Goal: Find specific page/section: Find specific page/section

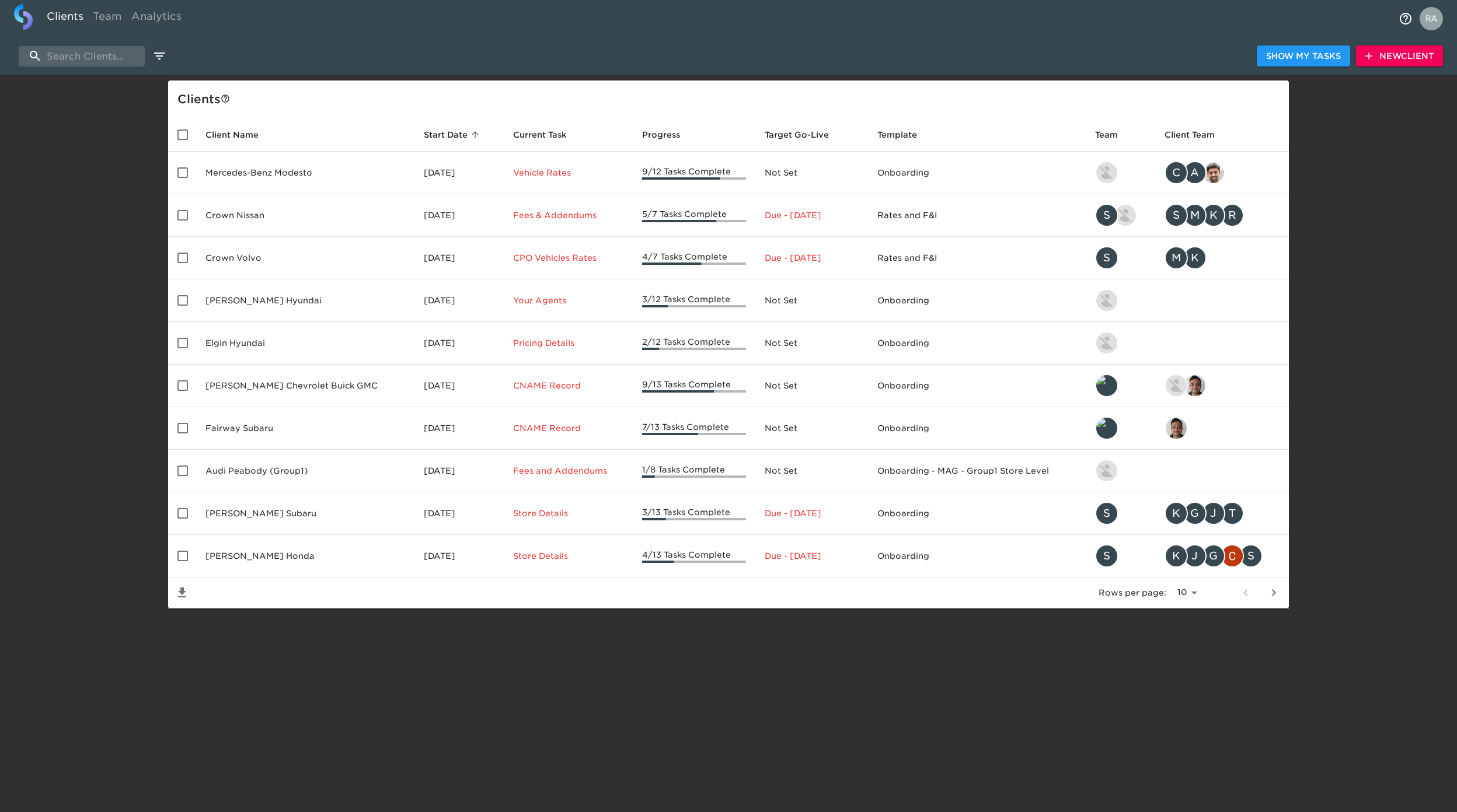
select select "10"
click at [60, 59] on input "search" at bounding box center [81, 57] width 126 height 21
type input "l"
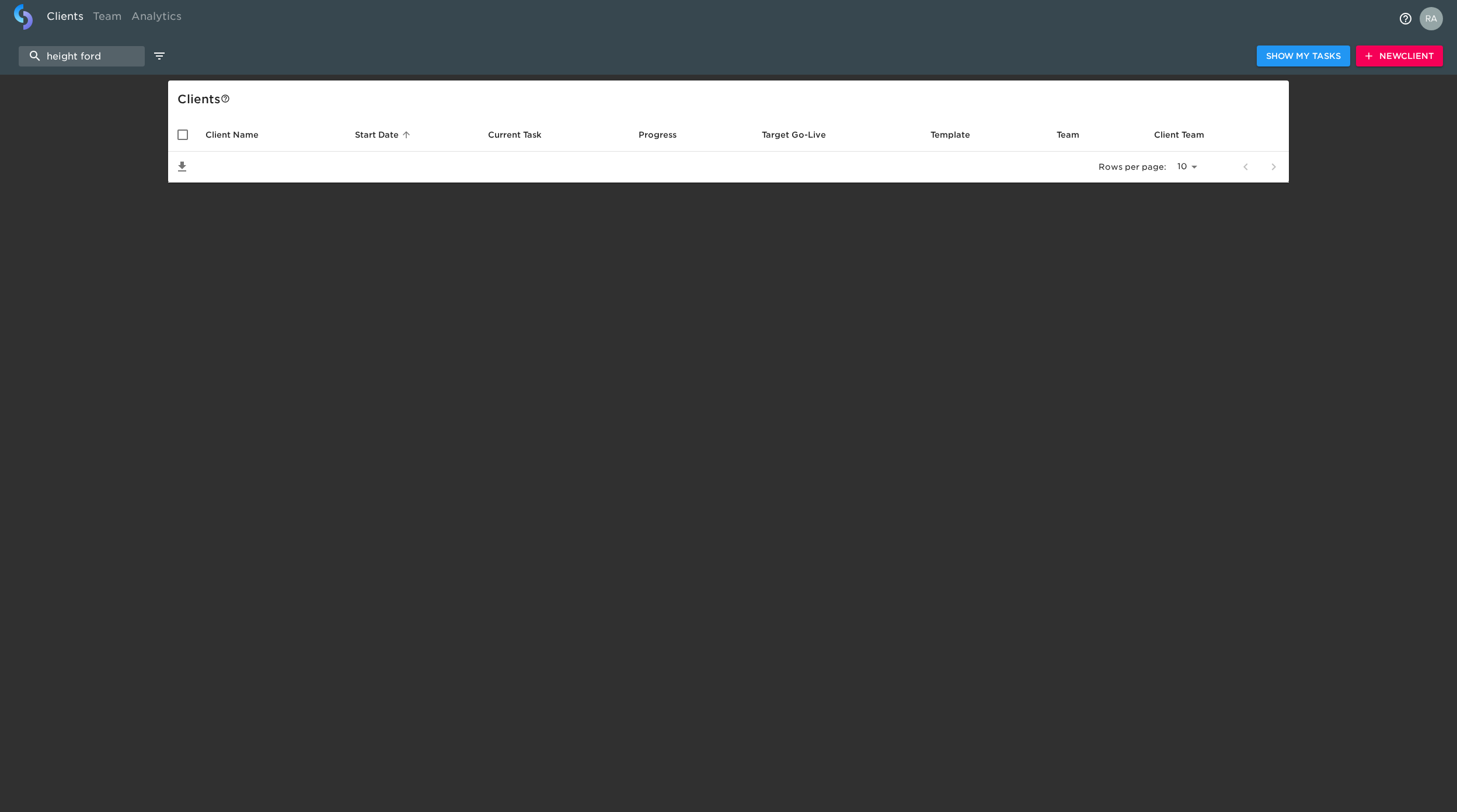
drag, startPoint x: 110, startPoint y: 49, endPoint x: -140, endPoint y: 55, distance: 250.1
click at [0, 55] on html "Clients Team Analytics height ford Show My Tasks New Client Client s Client Nam…" at bounding box center [728, 110] width 1457 height 220
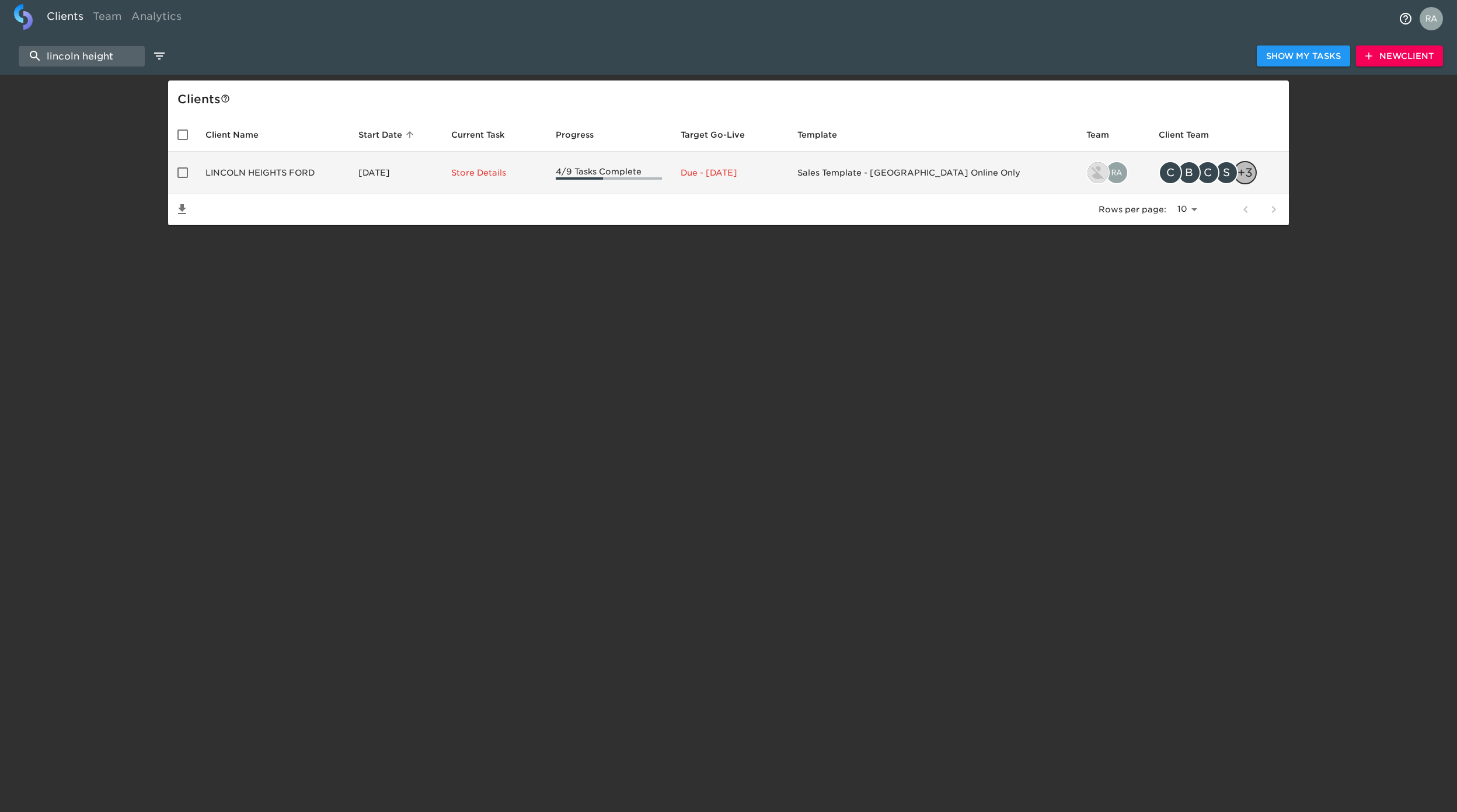
type input "lincoln height"
click at [280, 168] on td "LINCOLN HEIGHTS FORD" at bounding box center [273, 173] width 153 height 43
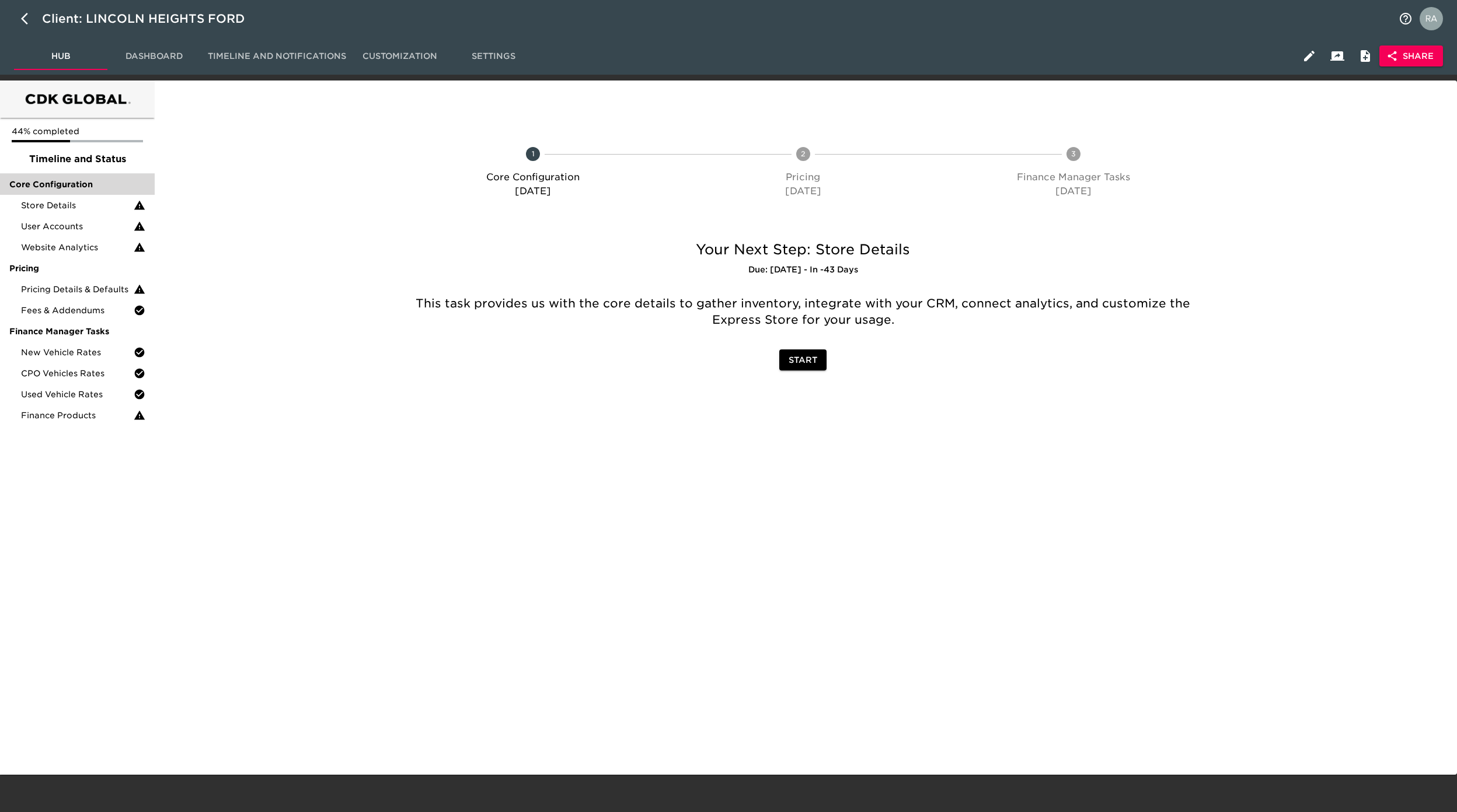
click at [78, 185] on span "Core Configuration" at bounding box center [77, 185] width 136 height 12
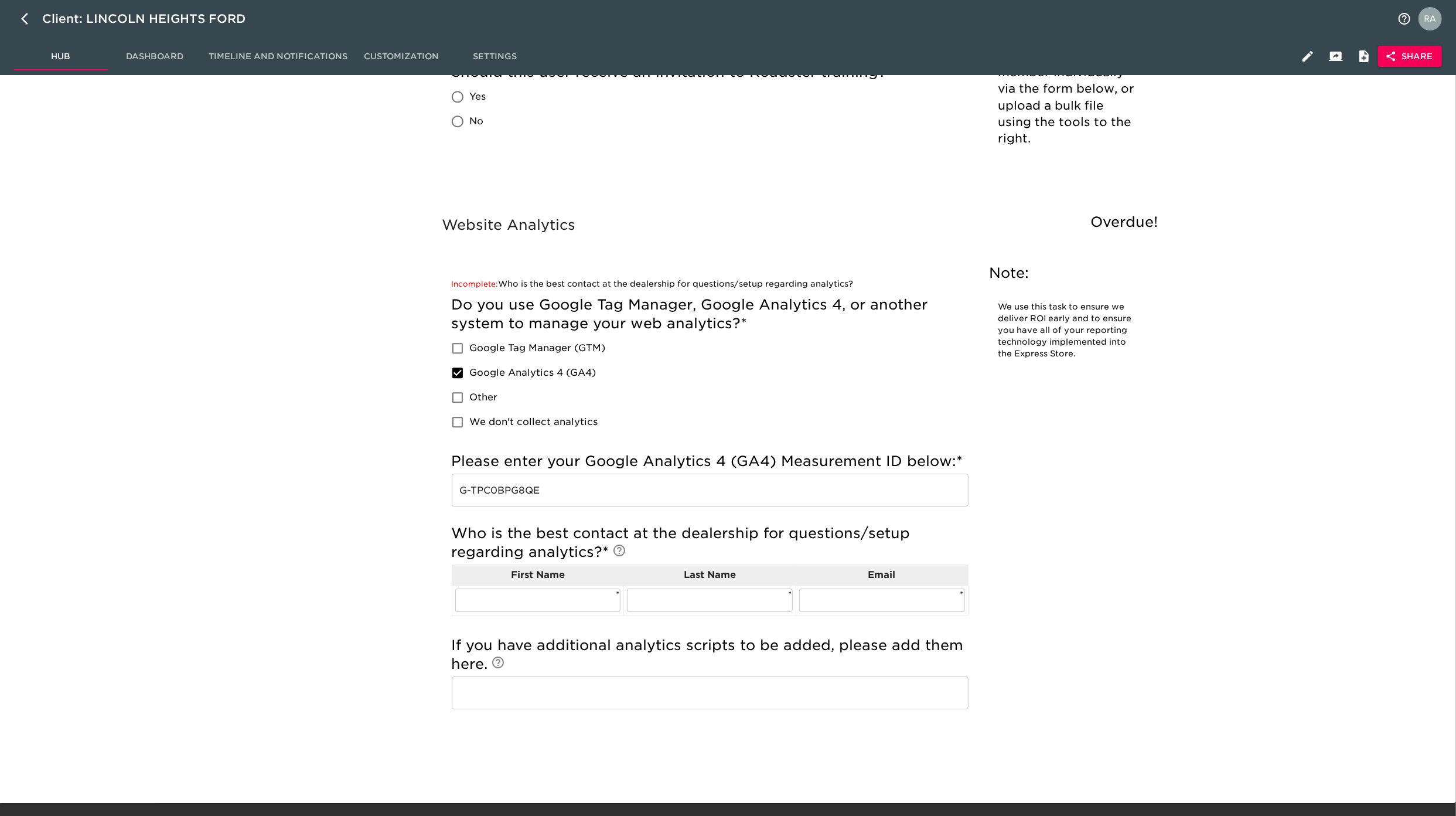
scroll to position [3413, 0]
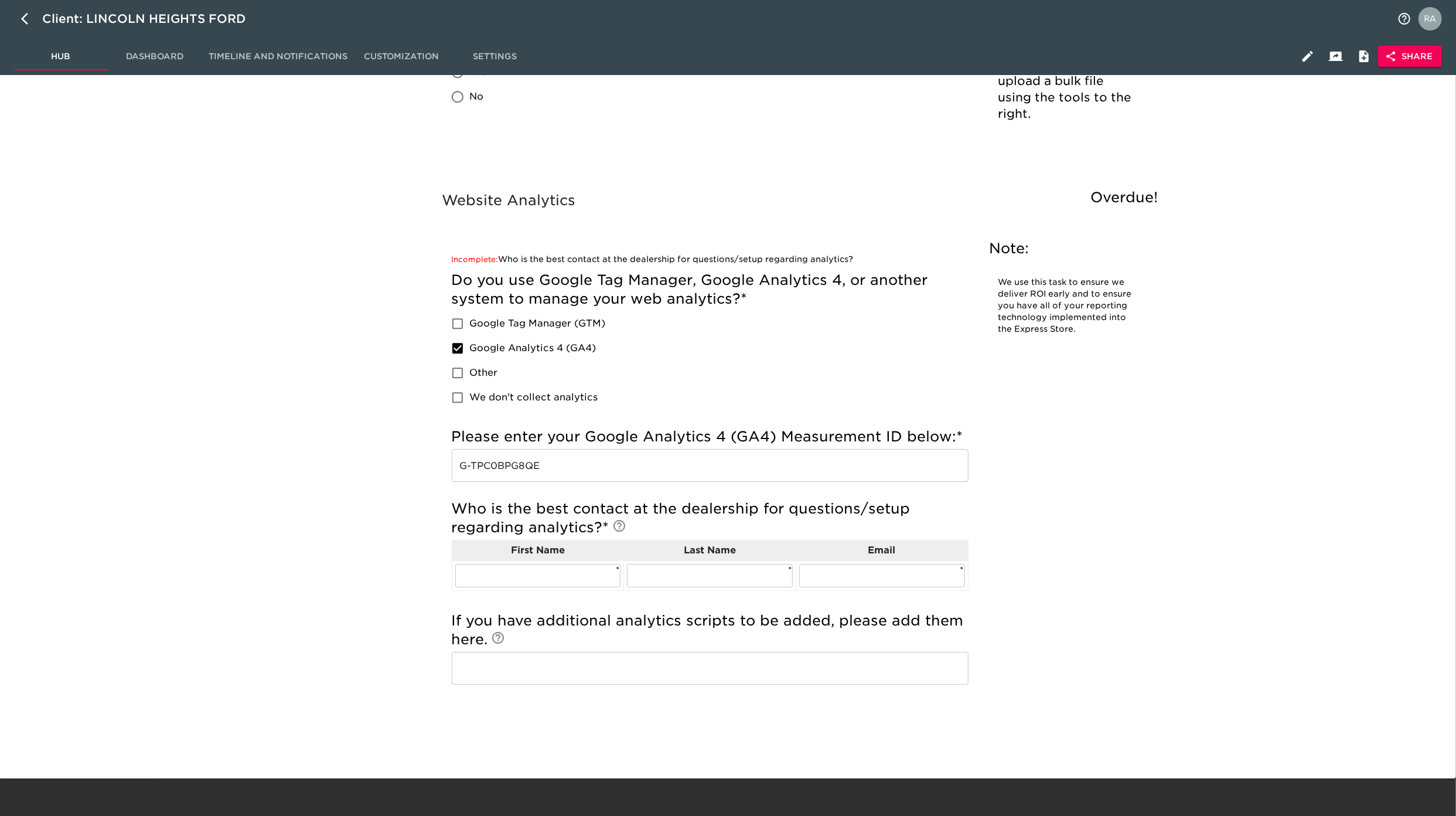
click at [1347, 418] on div "Website Analytics Overdue! Note: We use this task to ensure we deliver ROI earl…" at bounding box center [803, 476] width 1292 height 576
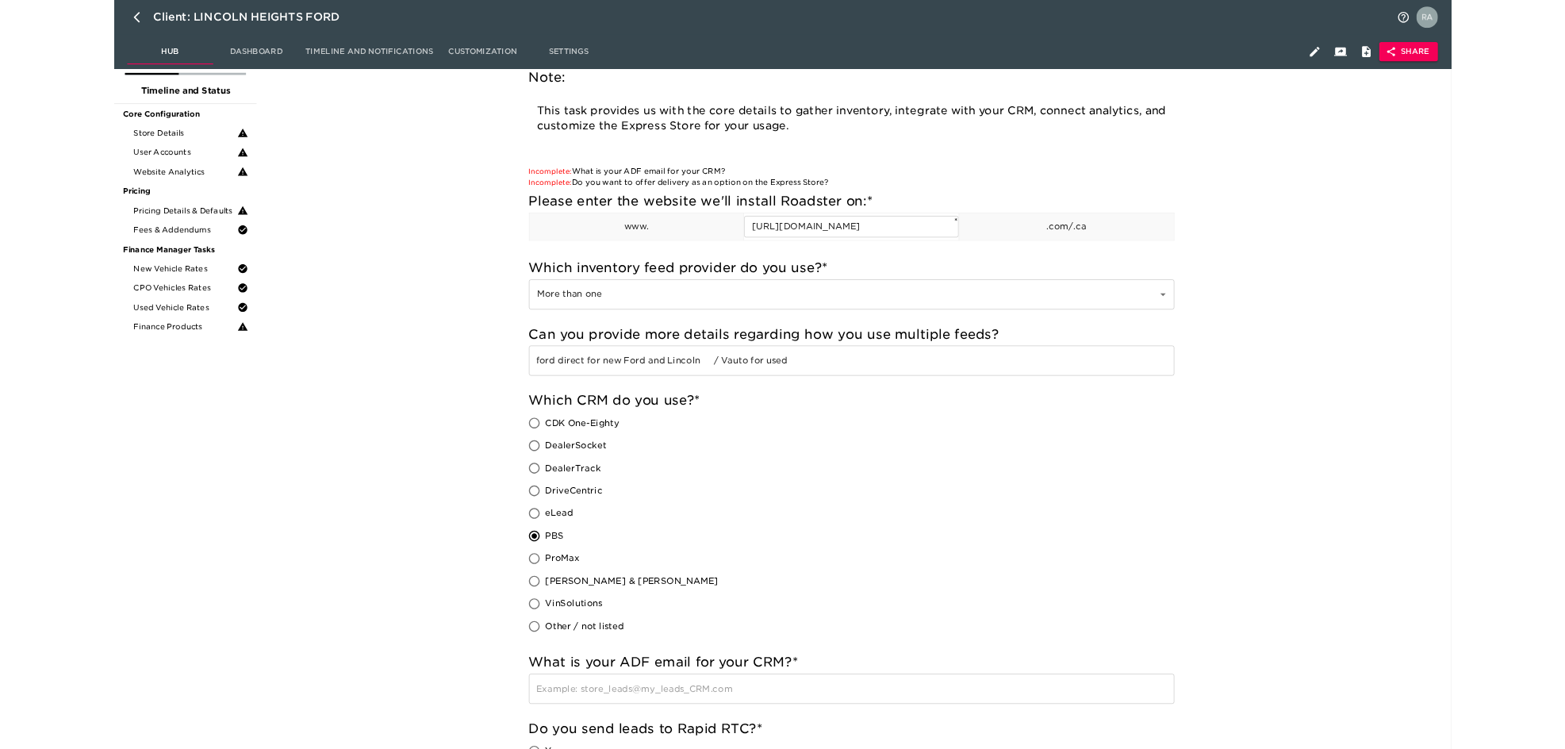
scroll to position [0, 0]
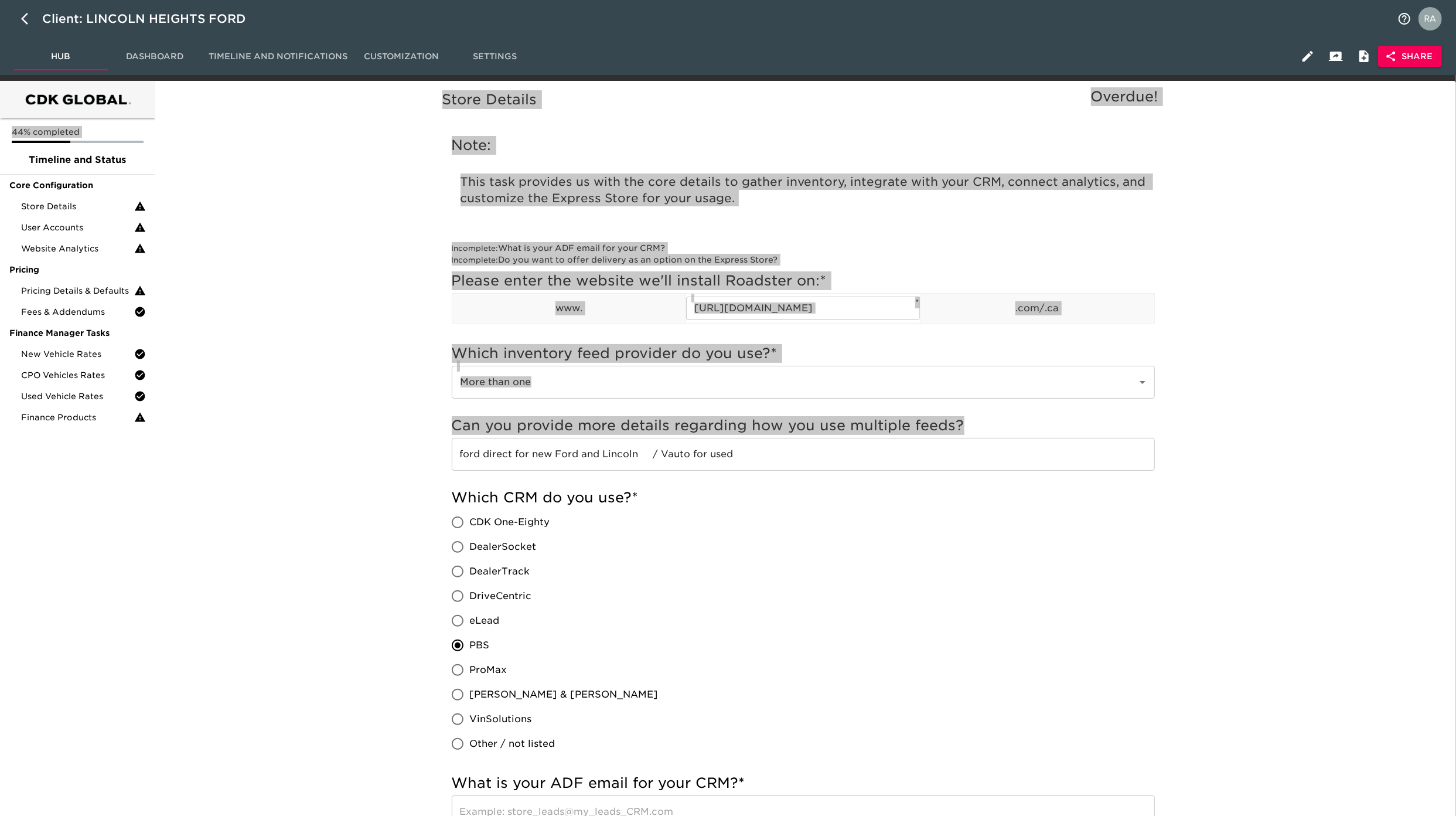
drag, startPoint x: 0, startPoint y: 43, endPoint x: -22, endPoint y: 465, distance: 422.6
